Goal: Check status: Check status

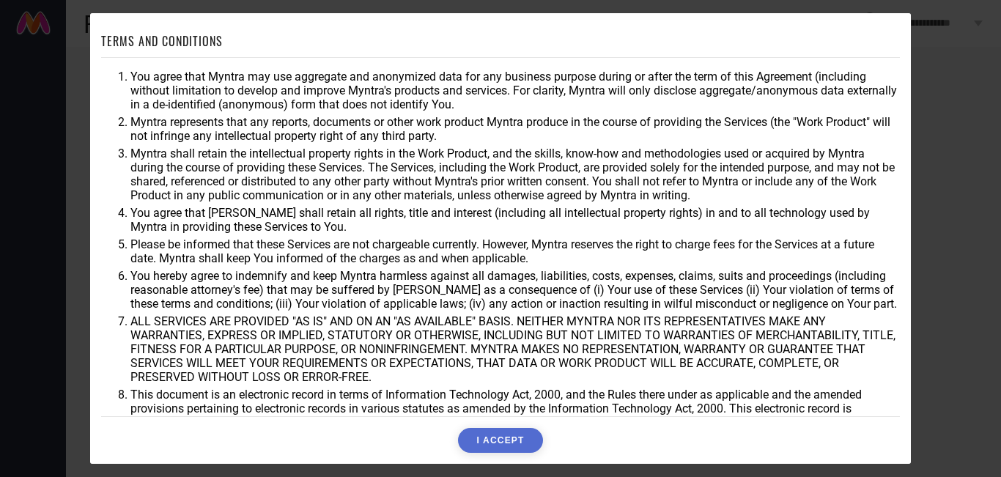
click at [497, 438] on button "I ACCEPT" at bounding box center [500, 440] width 84 height 25
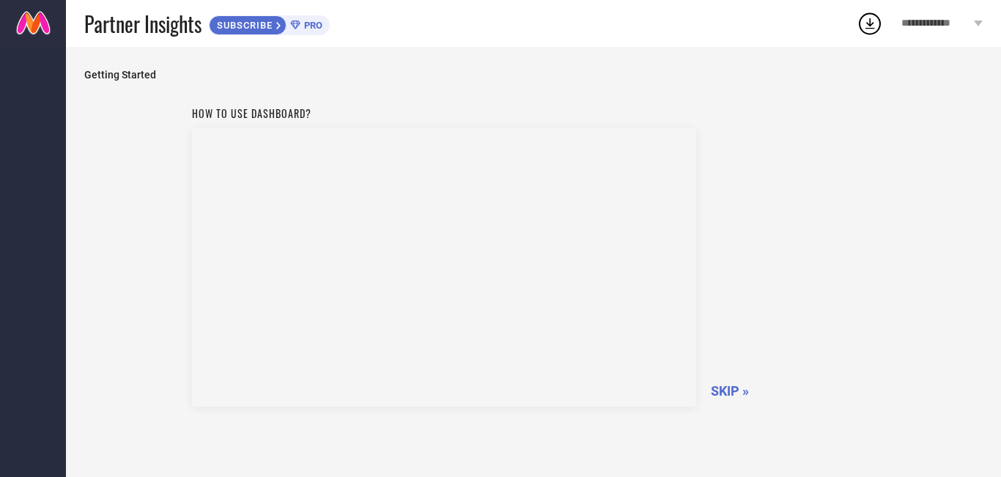
click at [742, 393] on span "SKIP »" at bounding box center [730, 390] width 38 height 15
